Goal: Find specific page/section: Find specific page/section

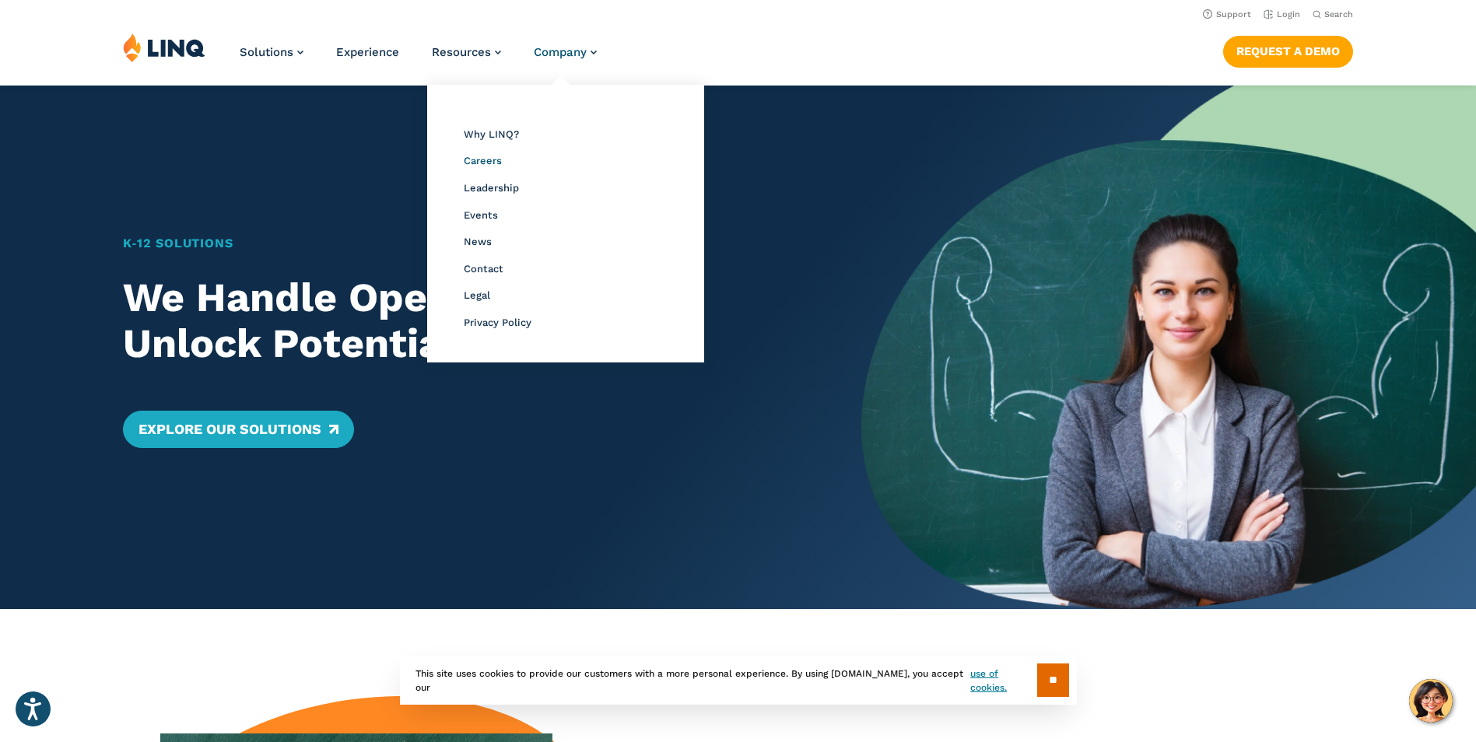
click at [480, 162] on span "Careers" at bounding box center [483, 161] width 38 height 12
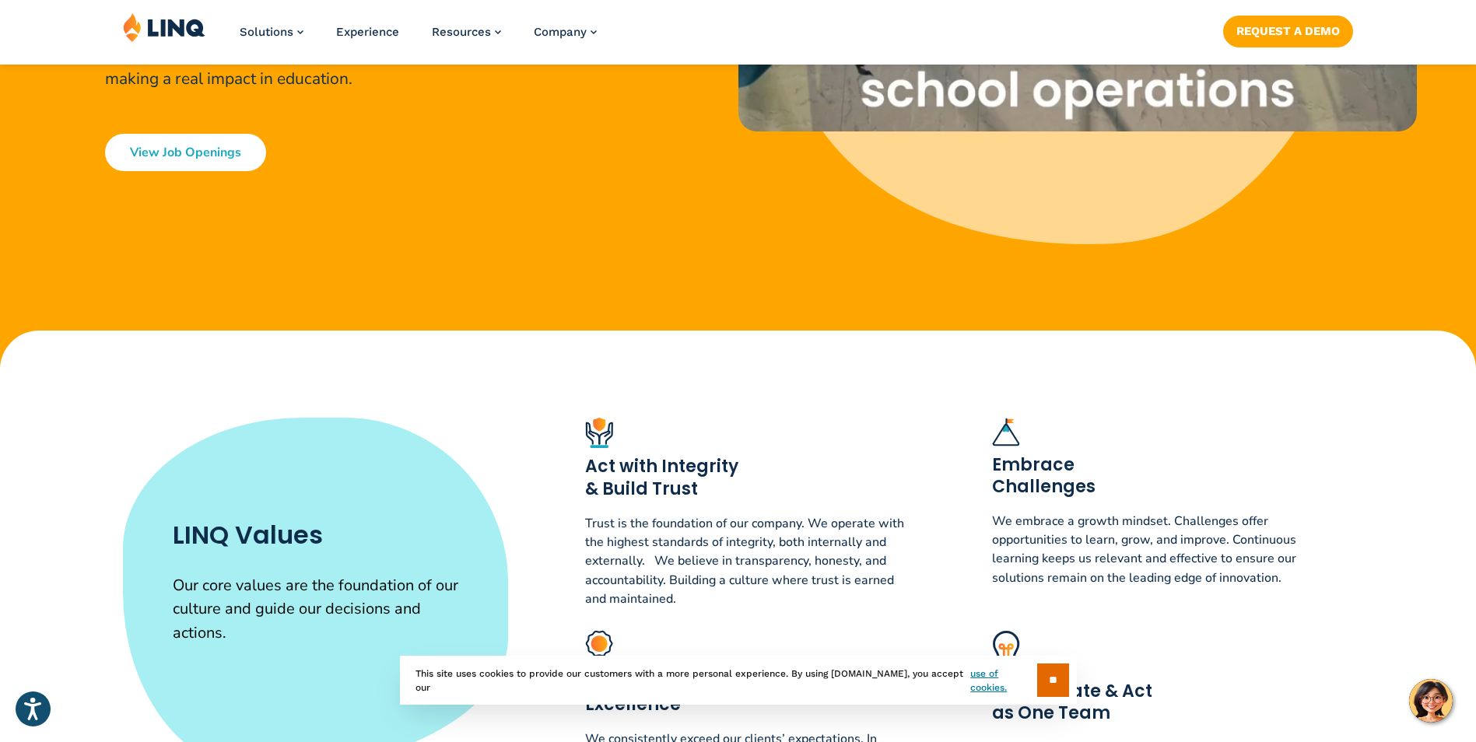
scroll to position [482, 0]
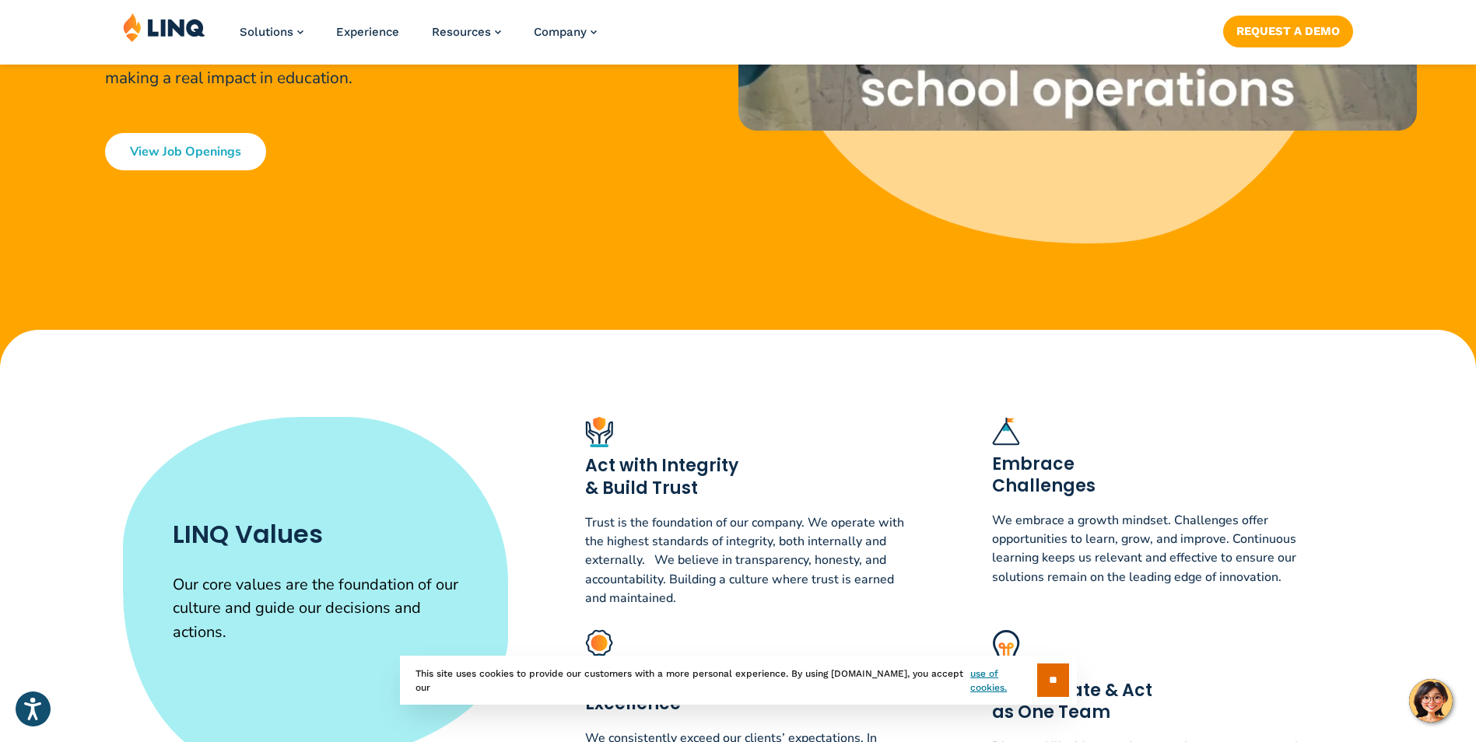
click at [169, 162] on link "View Job Openings" at bounding box center [185, 151] width 161 height 37
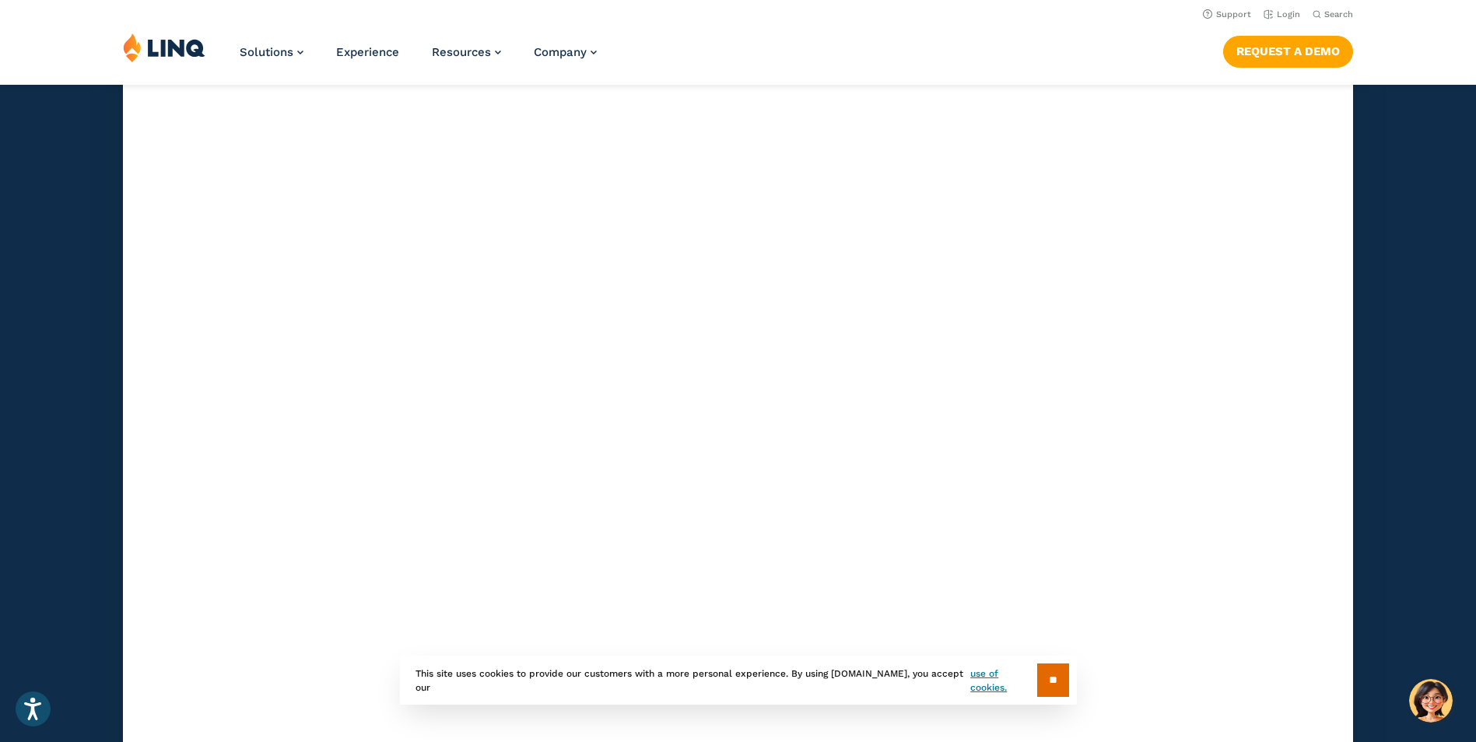
scroll to position [4467, 0]
